Goal: Browse casually

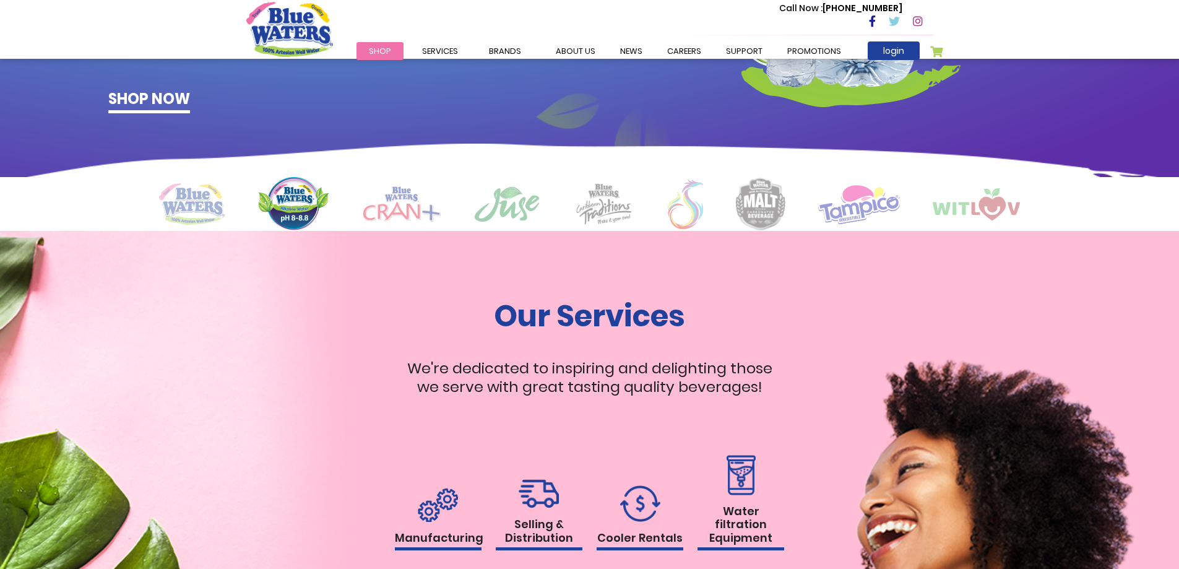
scroll to position [928, 0]
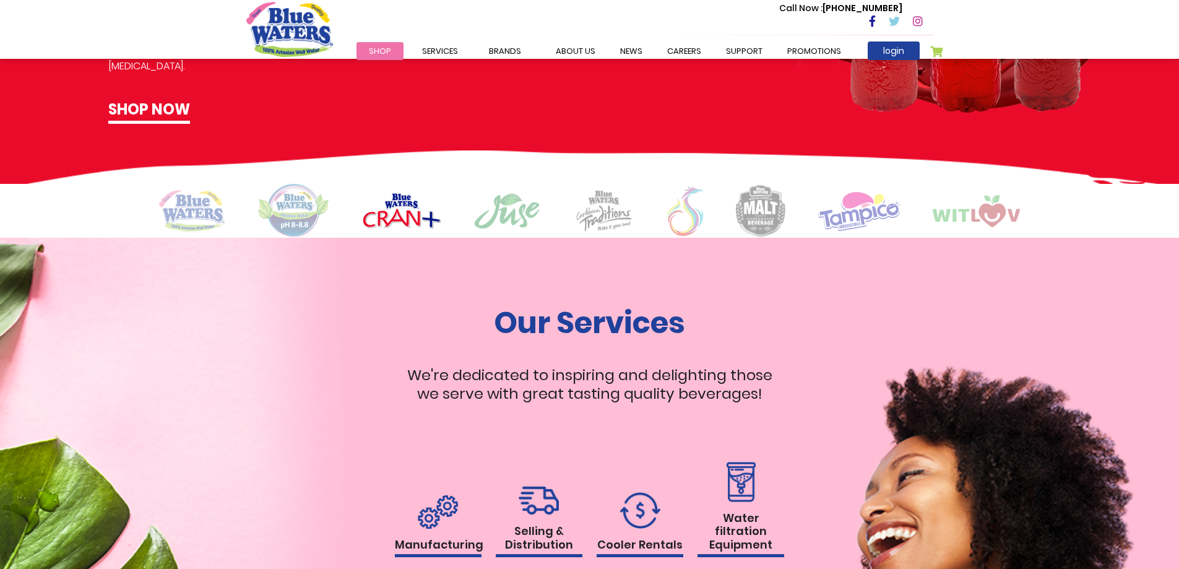
click at [696, 224] on img at bounding box center [685, 211] width 35 height 50
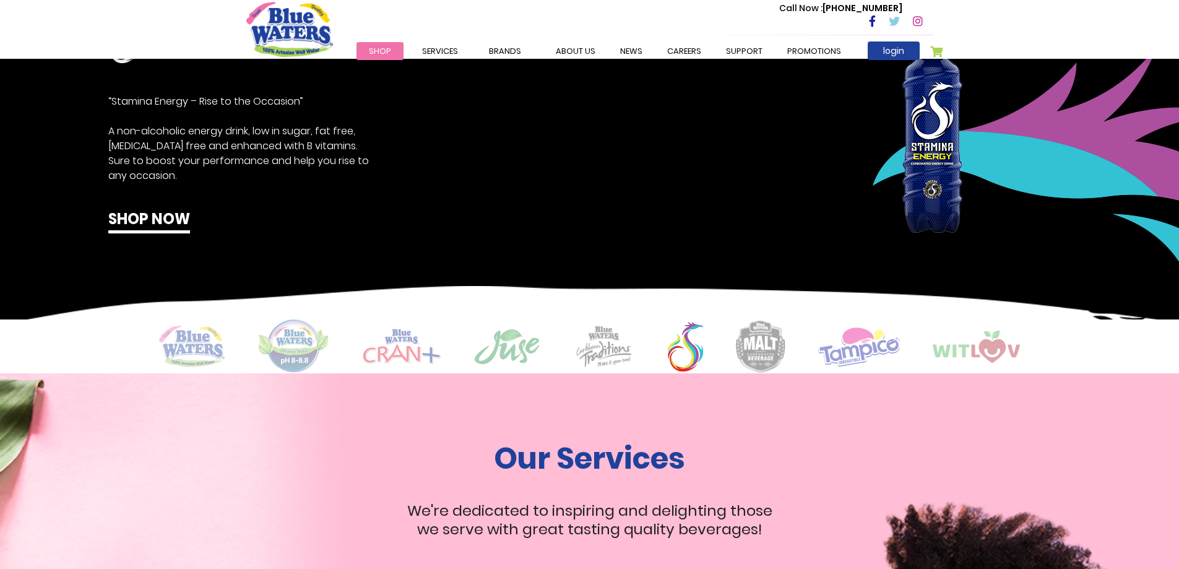
scroll to position [743, 0]
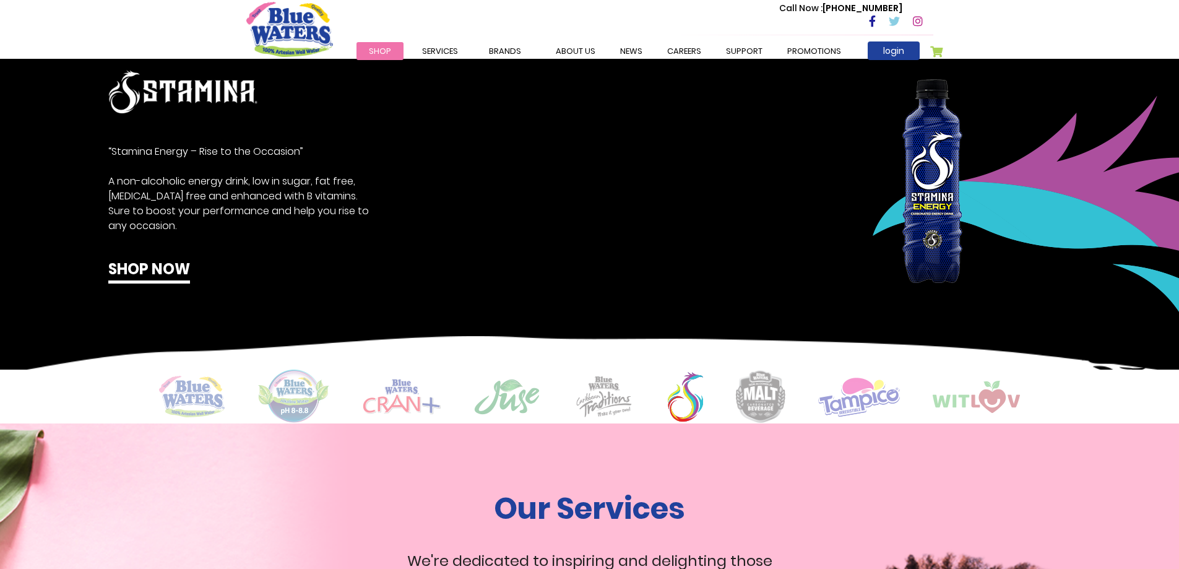
click at [992, 407] on img at bounding box center [976, 397] width 87 height 32
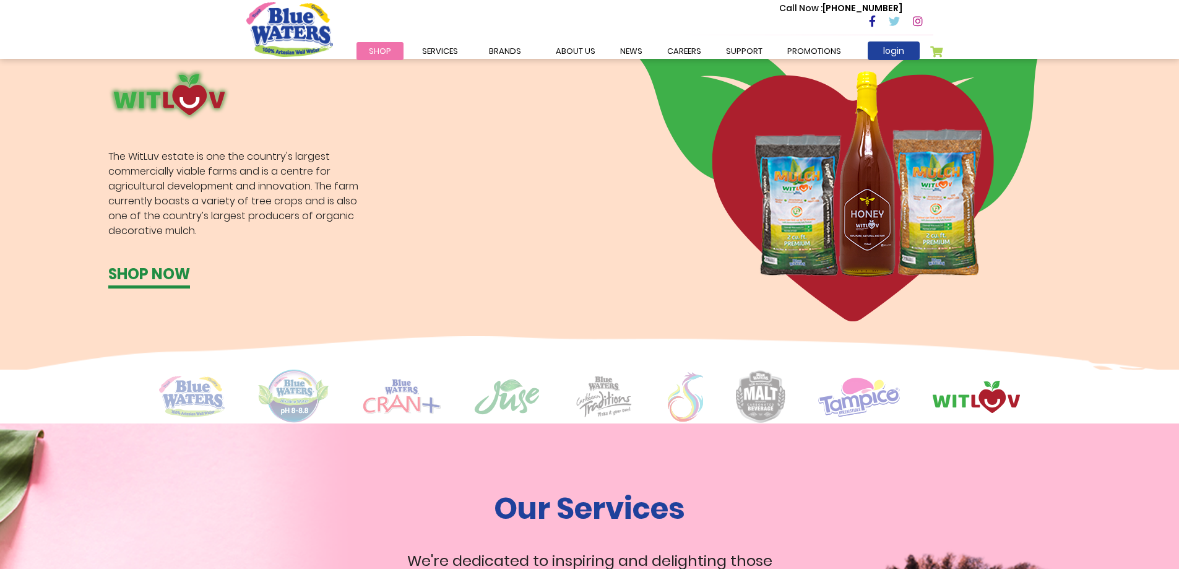
click at [857, 398] on img at bounding box center [859, 396] width 82 height 40
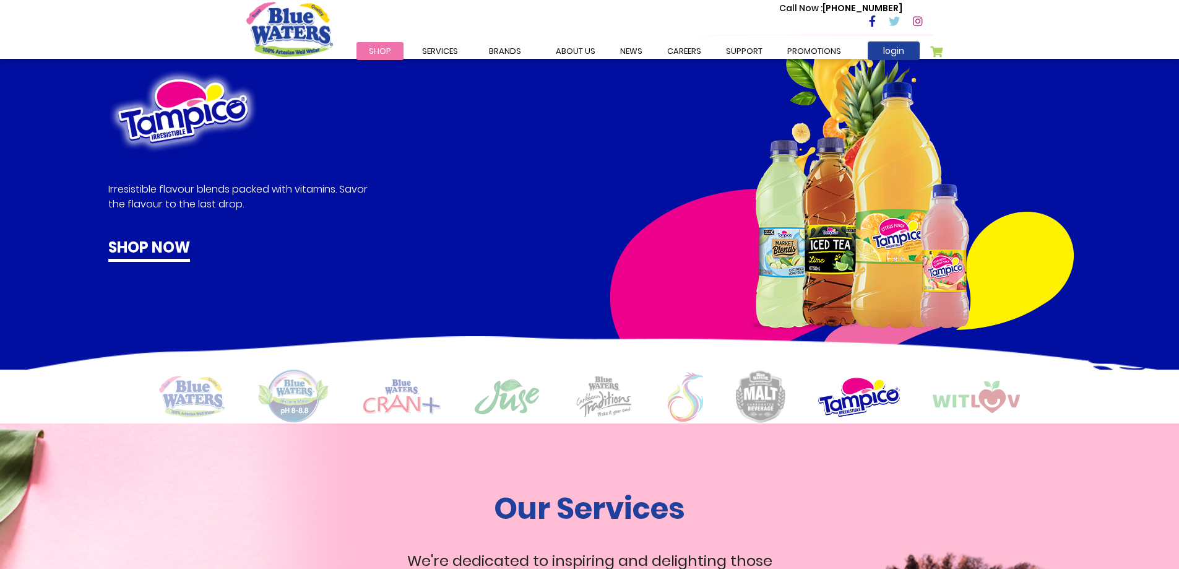
click at [766, 397] on img at bounding box center [761, 396] width 50 height 53
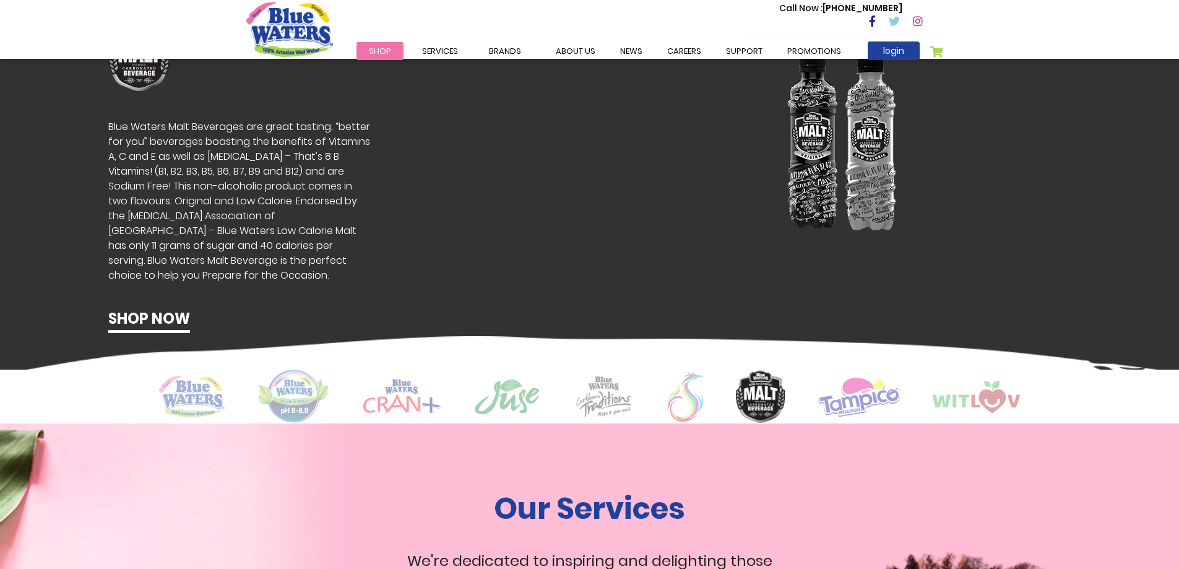
click at [696, 409] on img at bounding box center [685, 397] width 35 height 50
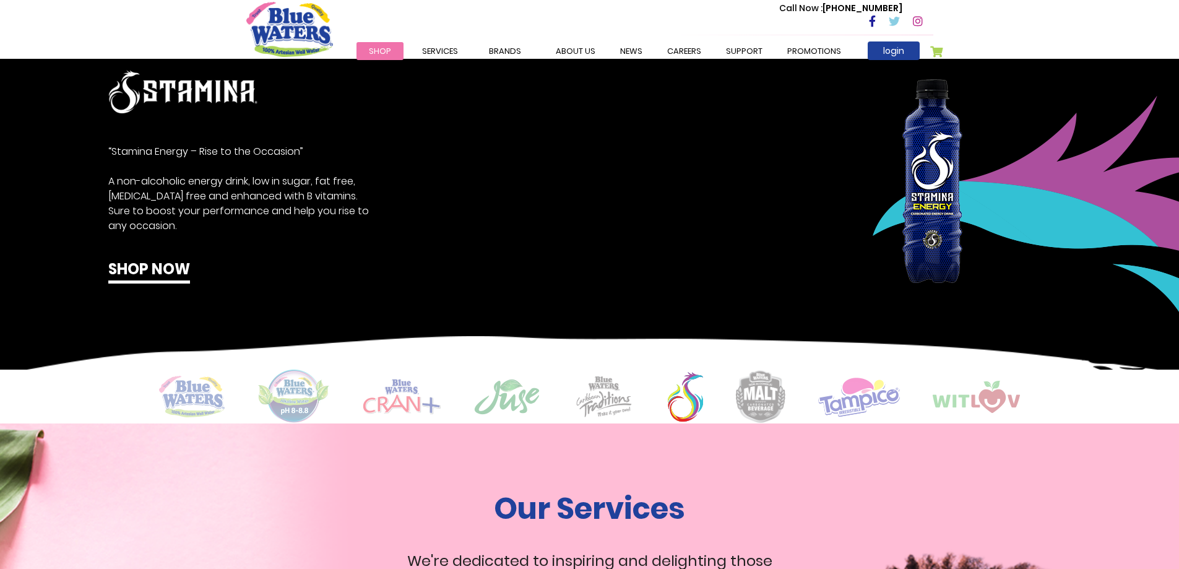
click at [611, 405] on img at bounding box center [604, 396] width 62 height 43
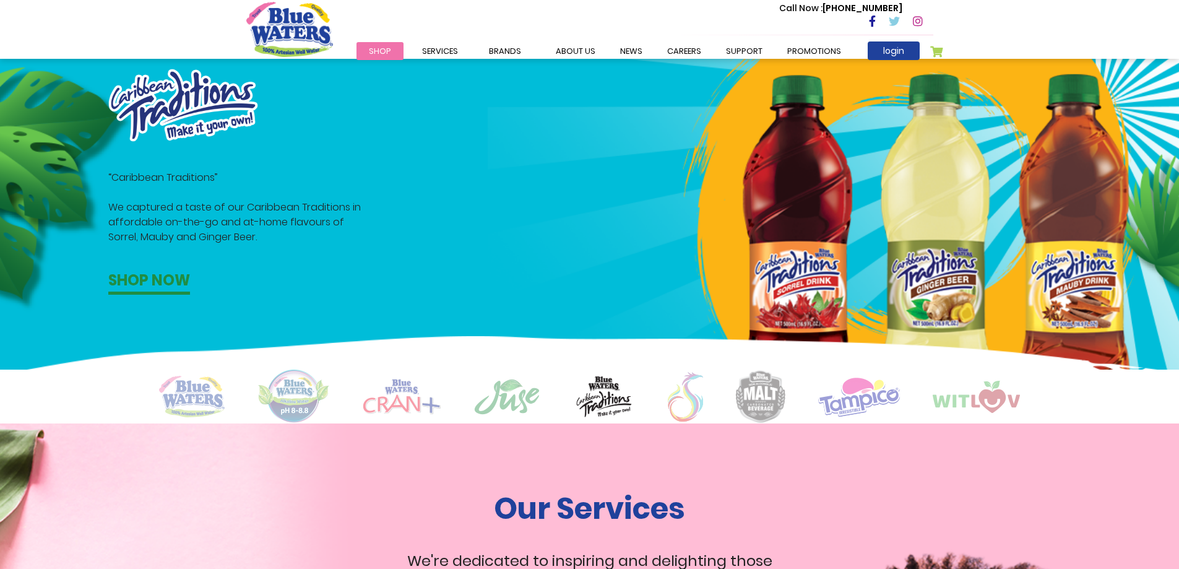
click at [504, 398] on img at bounding box center [506, 396] width 67 height 37
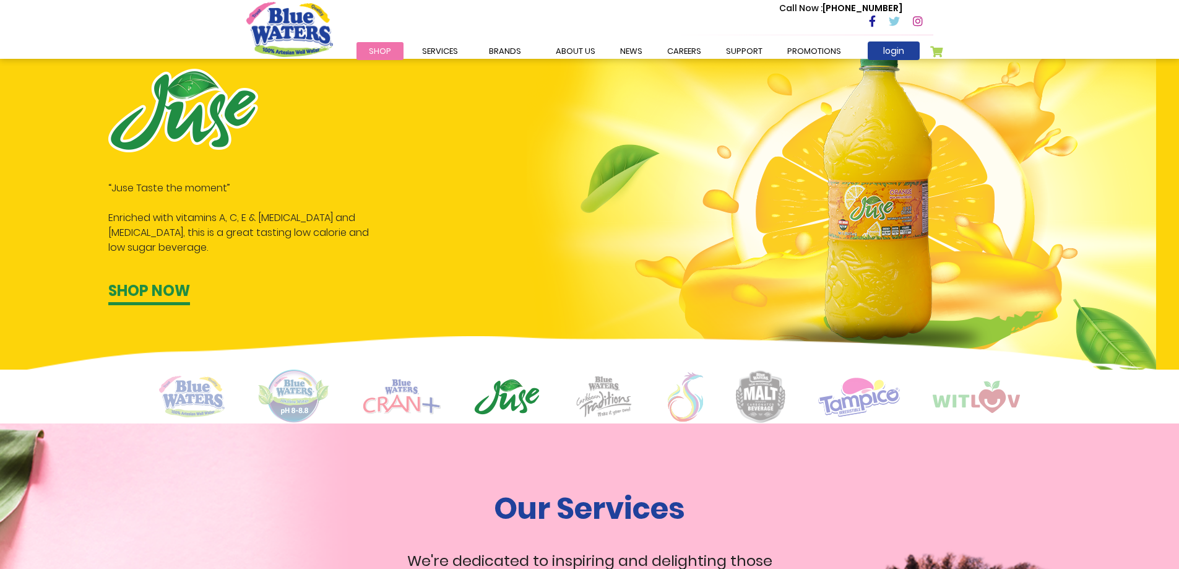
click at [412, 403] on img at bounding box center [402, 396] width 78 height 35
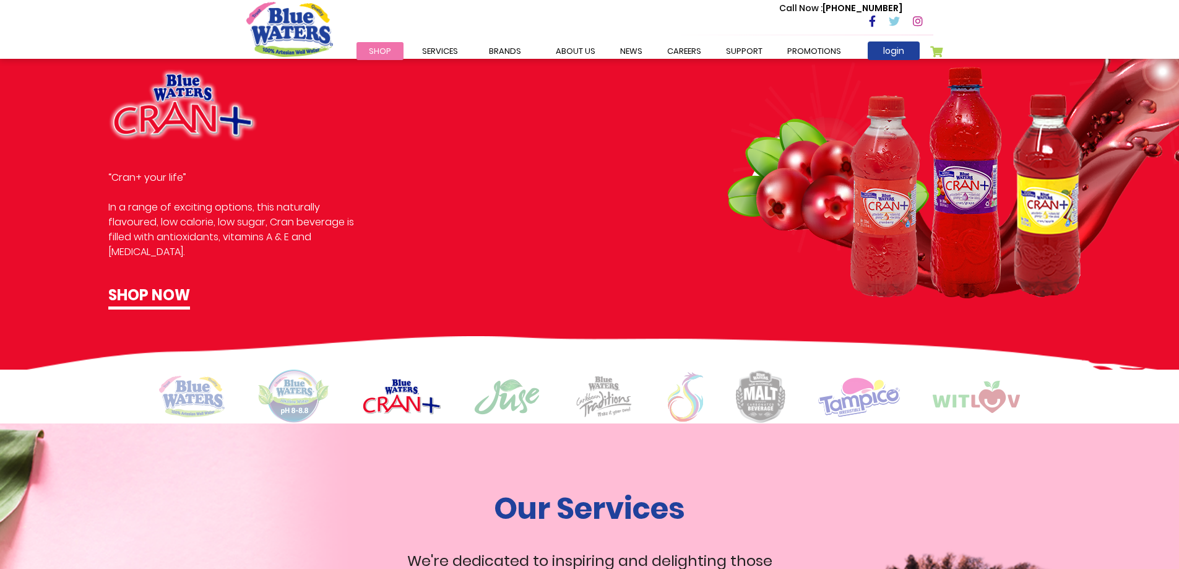
click at [301, 403] on img at bounding box center [293, 396] width 72 height 54
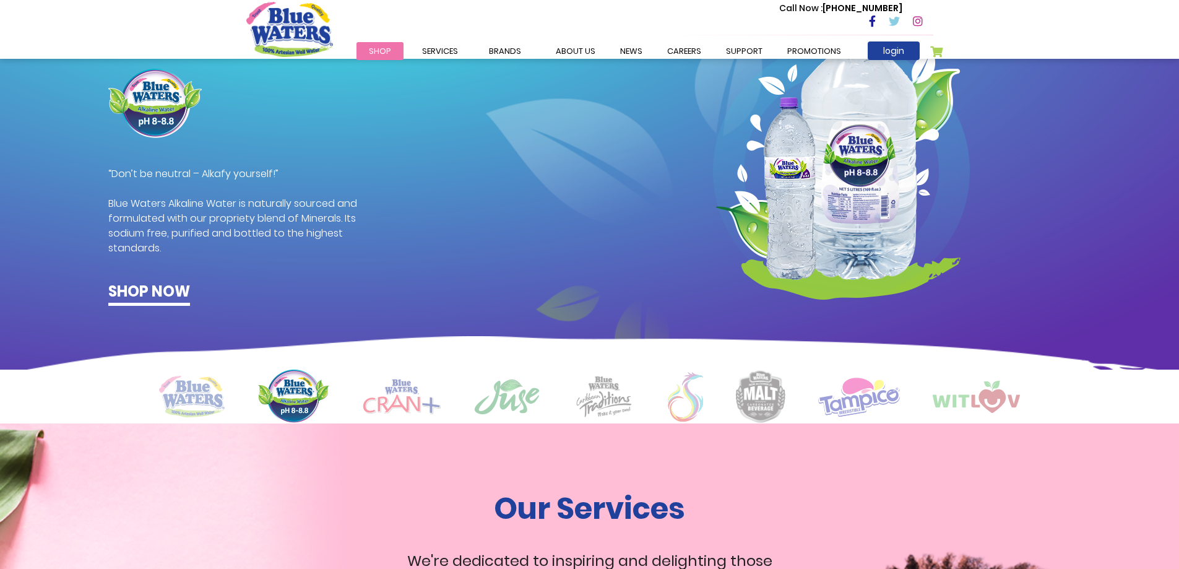
click at [223, 405] on img at bounding box center [192, 396] width 66 height 41
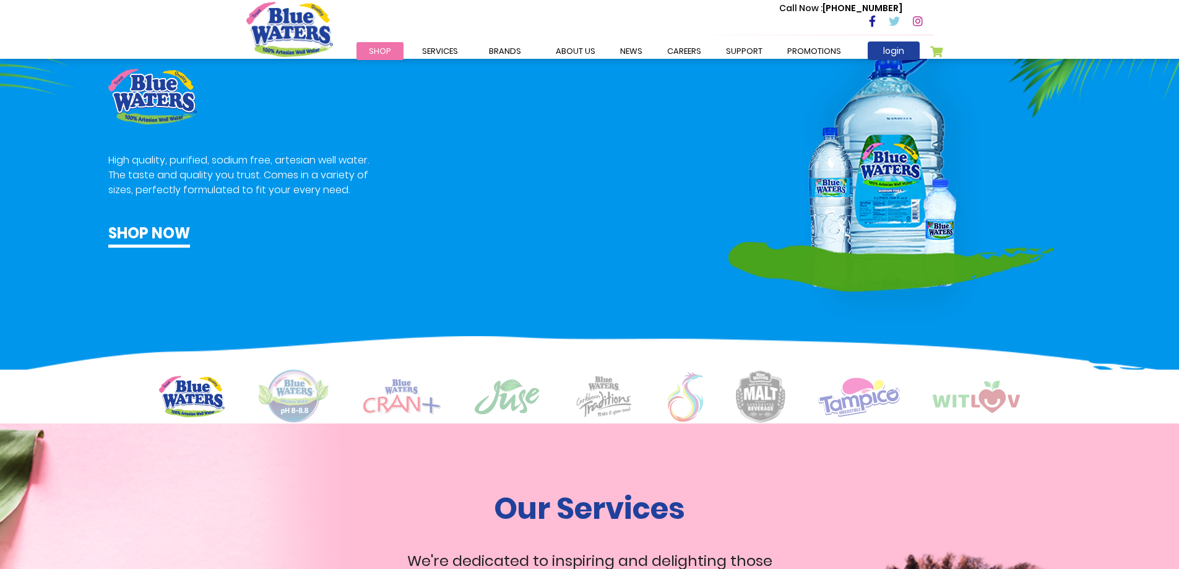
click at [283, 399] on img at bounding box center [293, 396] width 72 height 54
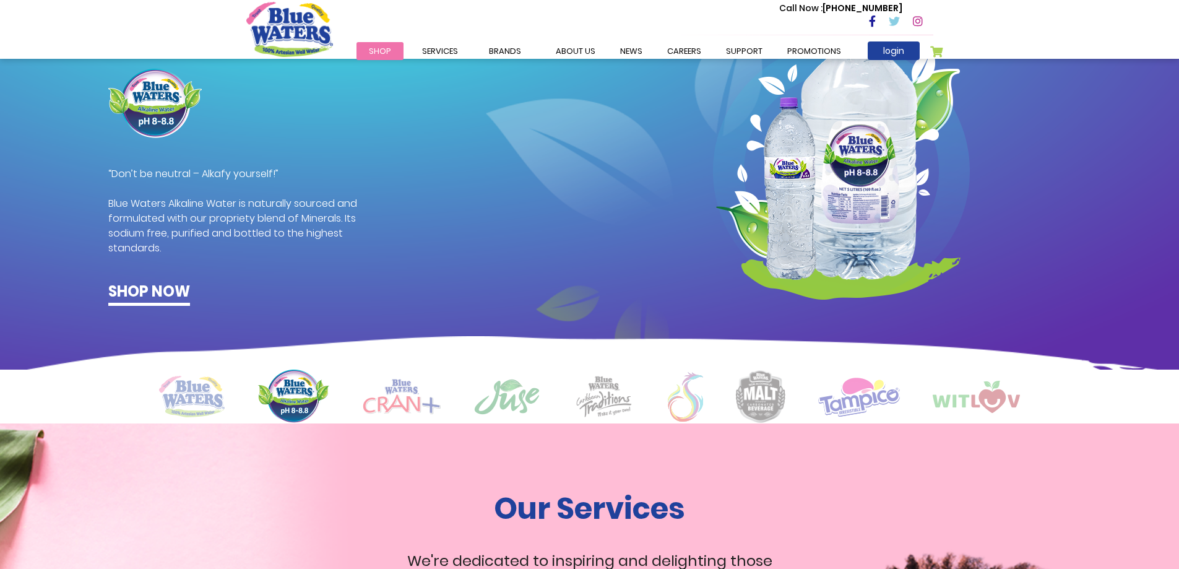
click at [412, 393] on img at bounding box center [402, 396] width 78 height 35
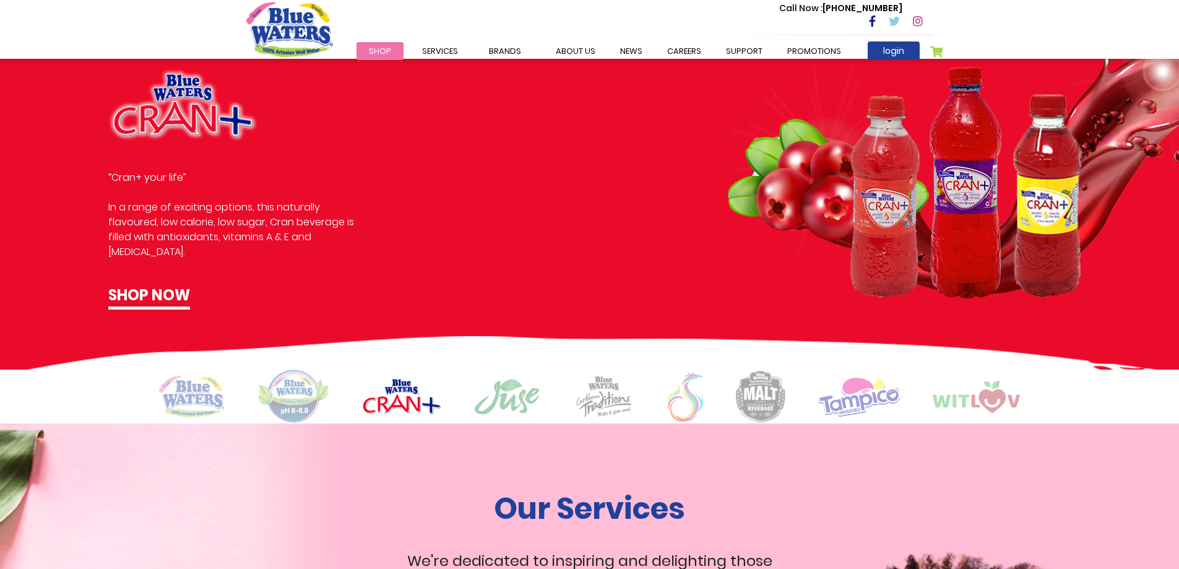
click at [495, 392] on img at bounding box center [506, 396] width 67 height 37
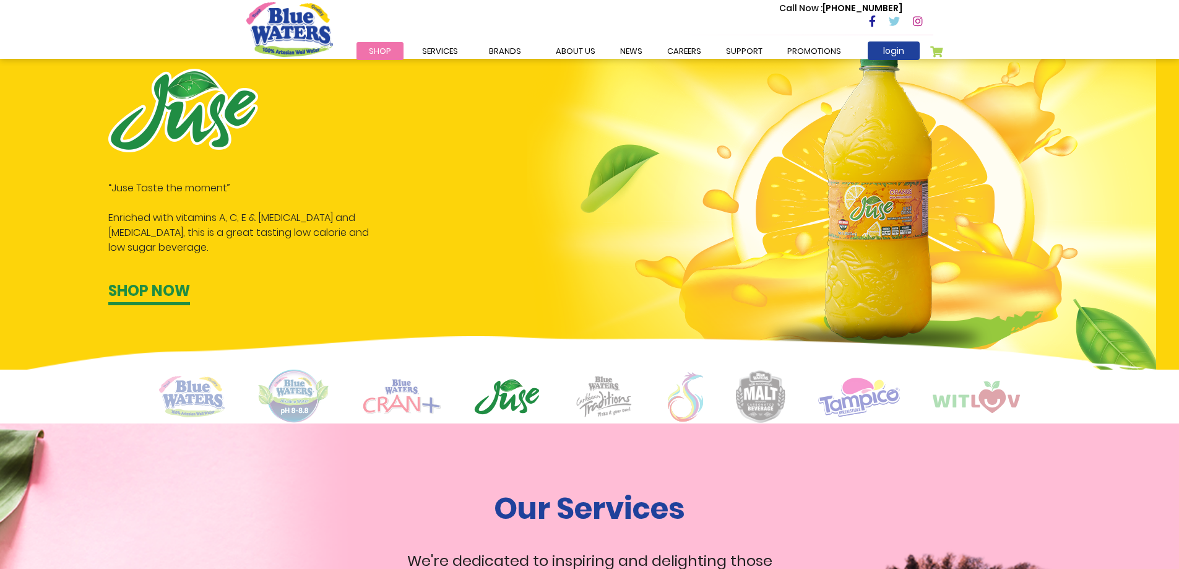
click at [616, 397] on img at bounding box center [604, 396] width 62 height 43
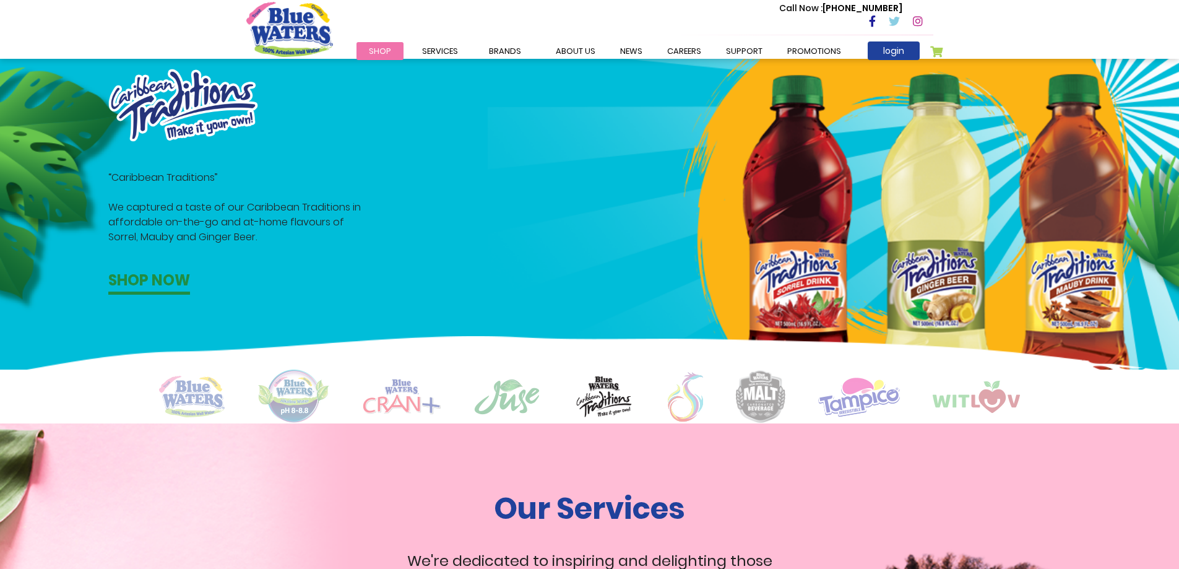
click at [677, 404] on img at bounding box center [685, 397] width 35 height 50
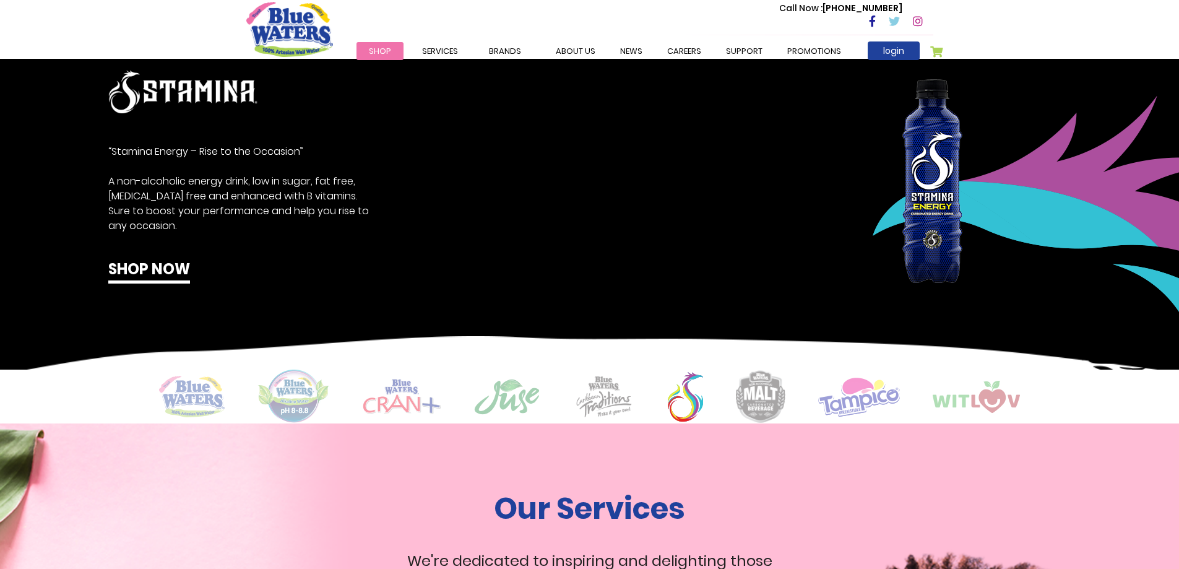
click at [760, 403] on img at bounding box center [761, 396] width 50 height 53
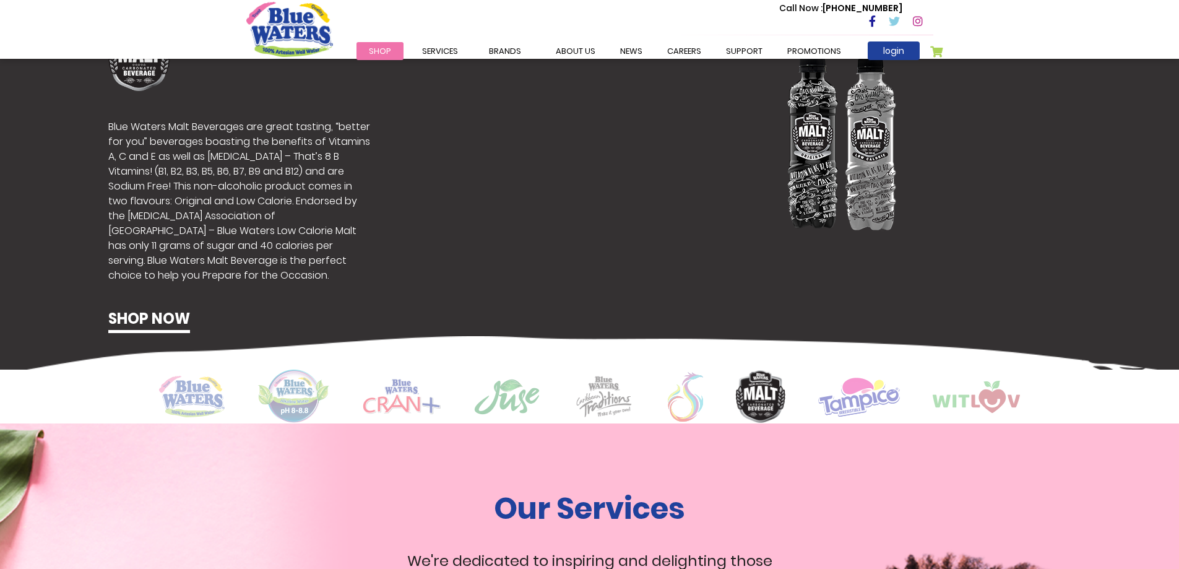
click at [844, 402] on img at bounding box center [859, 396] width 82 height 40
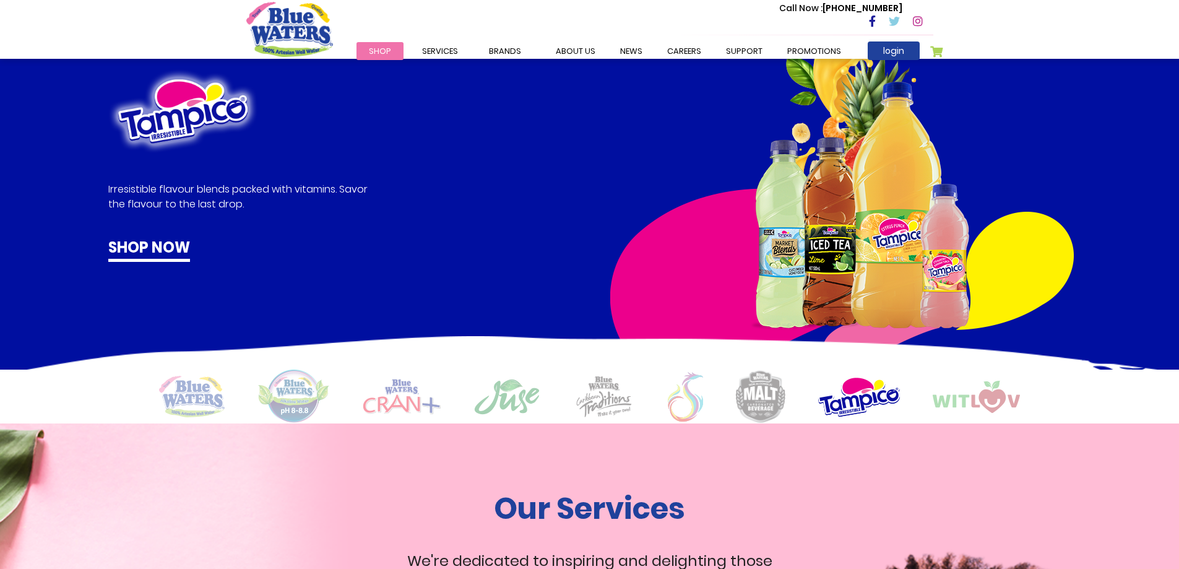
click at [945, 398] on img at bounding box center [976, 397] width 87 height 32
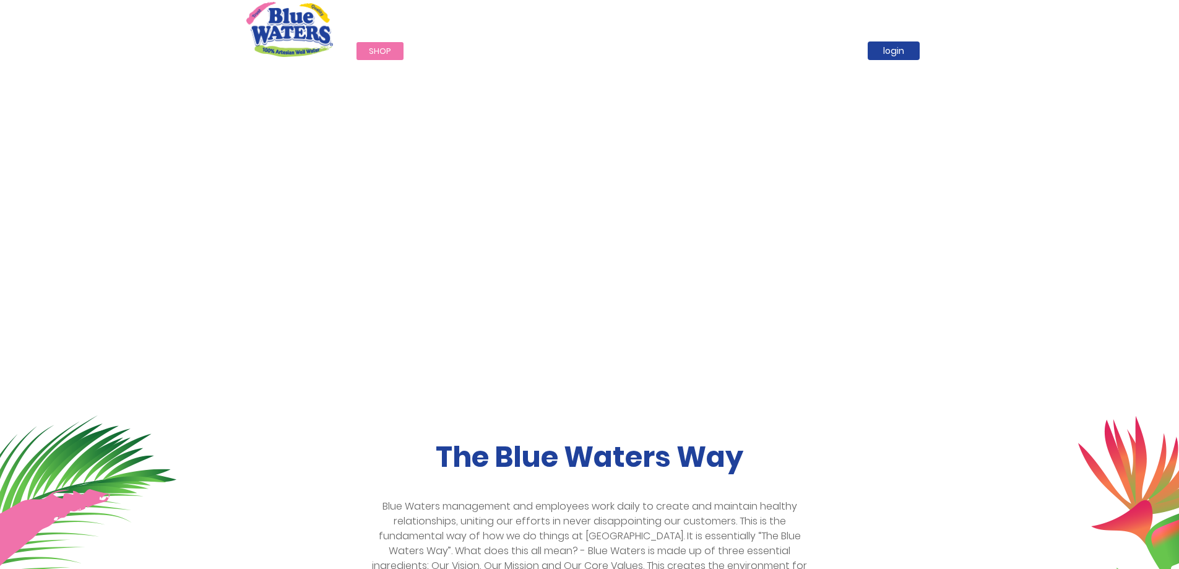
scroll to position [0, 0]
